Goal: Communication & Community: Ask a question

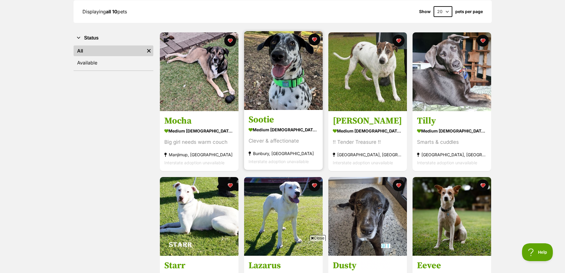
click at [267, 93] on img at bounding box center [283, 70] width 79 height 79
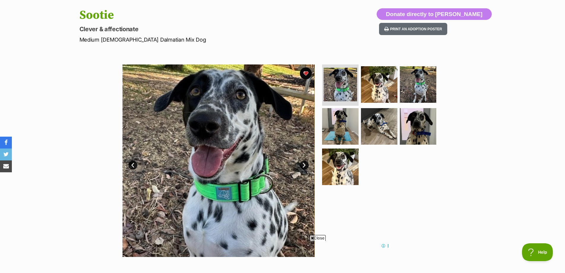
scroll to position [148, 0]
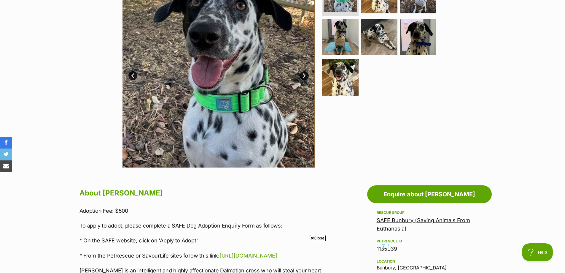
click at [304, 77] on link "Next" at bounding box center [304, 75] width 9 height 9
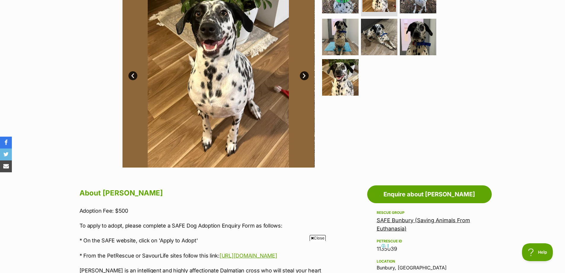
click at [304, 77] on link "Next" at bounding box center [304, 75] width 9 height 9
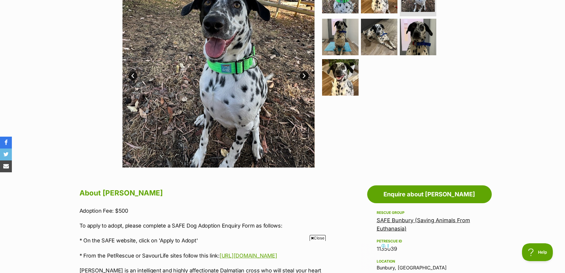
click at [304, 77] on link "Next" at bounding box center [304, 75] width 9 height 9
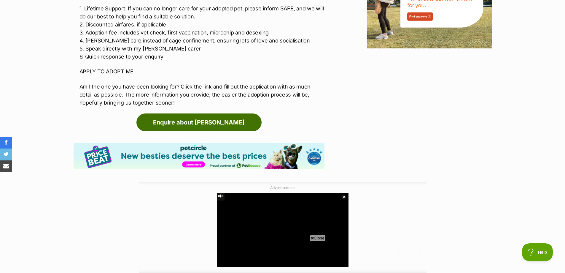
scroll to position [0, 0]
click at [208, 131] on link "Enquire about [PERSON_NAME]" at bounding box center [198, 122] width 125 height 18
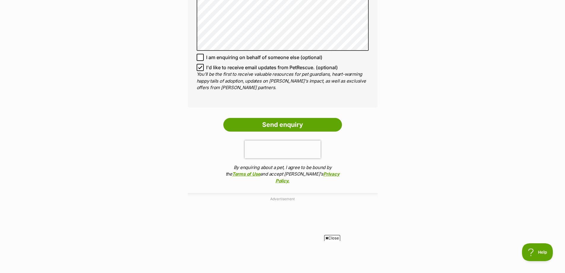
scroll to position [445, 0]
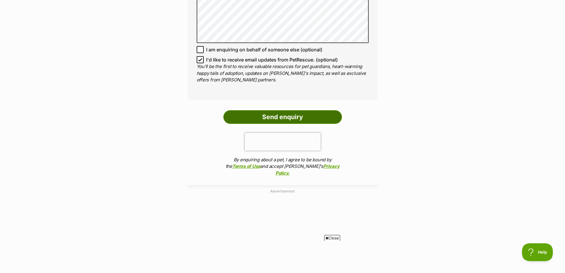
click at [292, 115] on input "Send enquiry" at bounding box center [282, 117] width 119 height 14
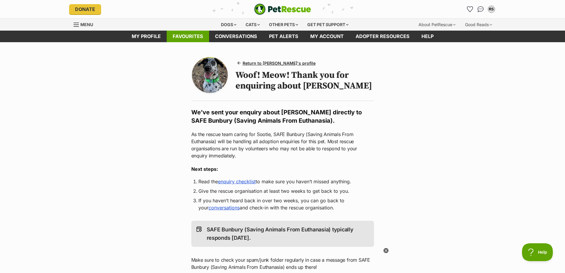
click at [201, 36] on link "Favourites" at bounding box center [188, 37] width 42 height 12
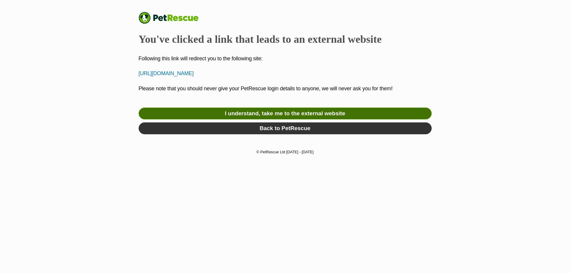
click at [302, 119] on link "I understand, take me to the external website" at bounding box center [285, 113] width 293 height 12
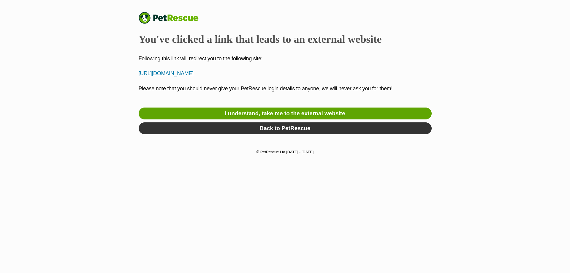
click at [166, 77] on p "https://aus01b.sheltermanager.com/service?account=sb1266&method=online_form_htm…" at bounding box center [285, 73] width 293 height 8
drag, startPoint x: 173, startPoint y: 89, endPoint x: 138, endPoint y: 74, distance: 37.8
click at [139, 74] on p "https://aus01b.sheltermanager.com/service?account=sb1266&method=online_form_htm…" at bounding box center [285, 73] width 293 height 8
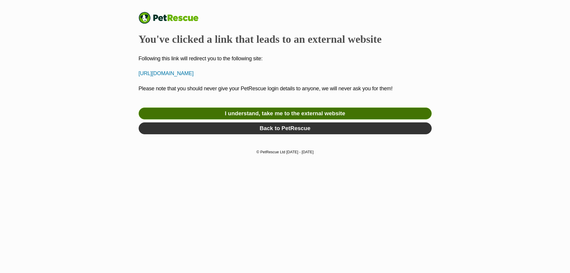
click at [271, 119] on link "I understand, take me to the external website" at bounding box center [285, 113] width 293 height 12
